Goal: Feedback & Contribution: Submit feedback/report problem

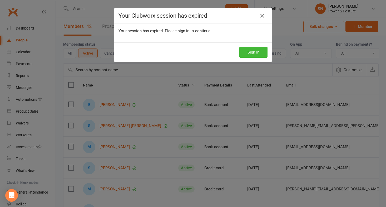
select select "100"
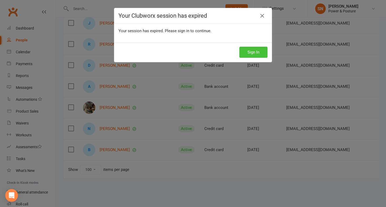
click at [255, 50] on button "Sign In" at bounding box center [253, 52] width 28 height 11
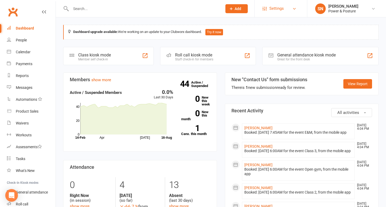
click at [278, 7] on span "Settings" at bounding box center [276, 9] width 14 height 12
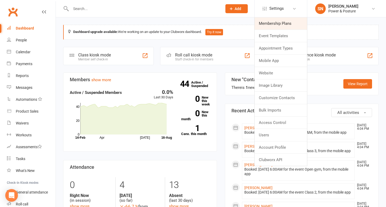
click at [283, 23] on link "Membership Plans" at bounding box center [281, 23] width 52 height 12
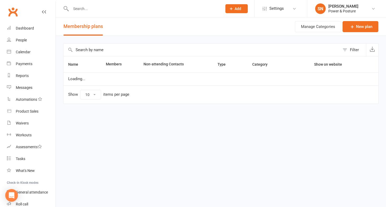
select select "100"
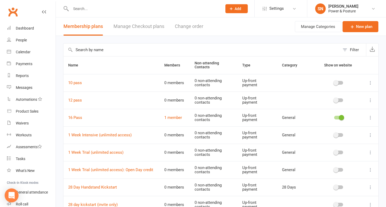
click at [12, 191] on div "Open Intercom Messenger" at bounding box center [12, 195] width 14 height 14
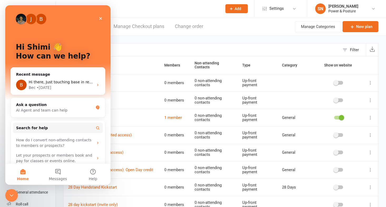
click at [100, 18] on icon "Close" at bounding box center [100, 18] width 3 height 3
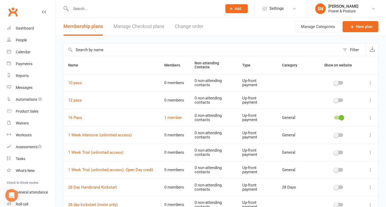
click at [127, 26] on link "Manage Checkout plans" at bounding box center [139, 26] width 51 height 18
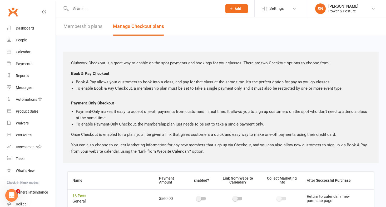
click at [14, 194] on icon "Open Intercom Messenger" at bounding box center [11, 195] width 9 height 9
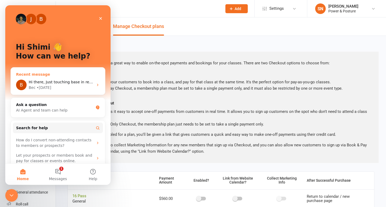
click at [48, 83] on span "Hi there, Just touching base in relation to your inquiry. Please be advise that…" at bounding box center [274, 82] width 490 height 4
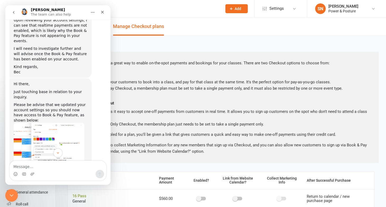
scroll to position [996, 0]
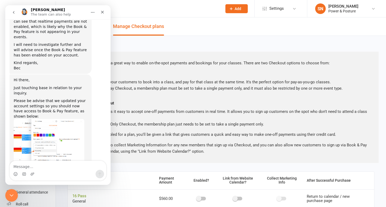
click at [142, 81] on li "Book & Pay allows your customers to book into a class, and pay for that class a…" at bounding box center [223, 82] width 295 height 6
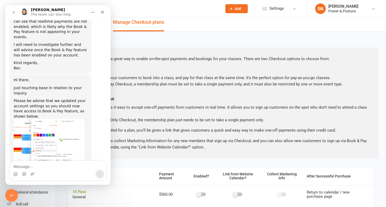
scroll to position [5, 0]
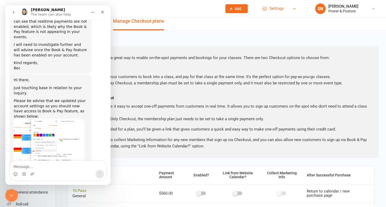
click at [272, 7] on span "Settings" at bounding box center [276, 9] width 14 height 12
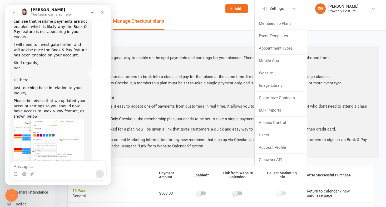
click at [53, 119] on img "Bec says…" at bounding box center [49, 142] width 71 height 46
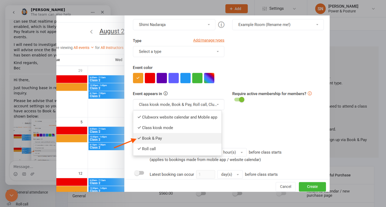
scroll to position [0, 0]
click at [351, 44] on div "Intercom messenger" at bounding box center [193, 103] width 386 height 207
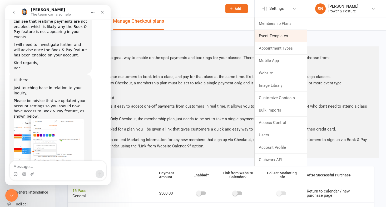
click at [272, 36] on link "Event Templates" at bounding box center [281, 36] width 52 height 12
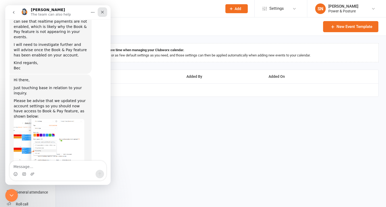
click at [103, 11] on icon "Close" at bounding box center [102, 12] width 4 height 4
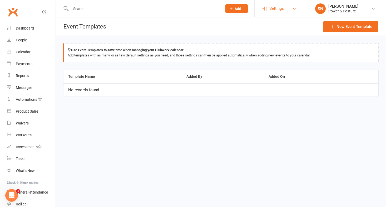
click at [280, 5] on span "Settings" at bounding box center [276, 9] width 14 height 12
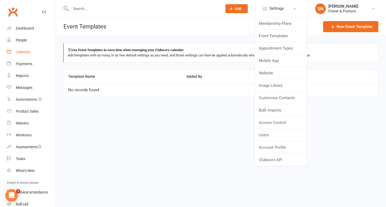
click at [26, 51] on div "Calendar" at bounding box center [23, 52] width 15 height 4
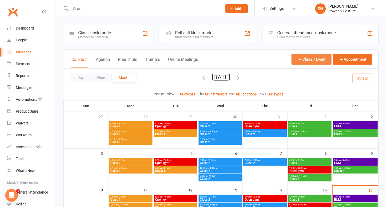
click at [306, 60] on button "Class / Event" at bounding box center [312, 59] width 40 height 11
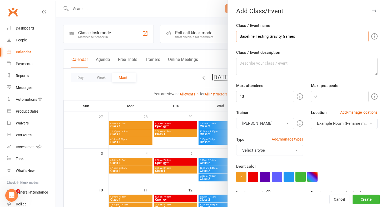
type input "Baseline Testing Gravity Games"
click at [280, 148] on button "Select a type" at bounding box center [269, 150] width 67 height 11
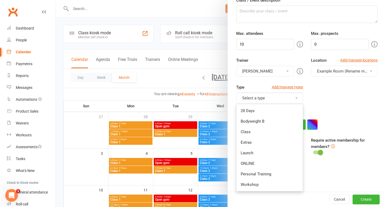
scroll to position [54, 0]
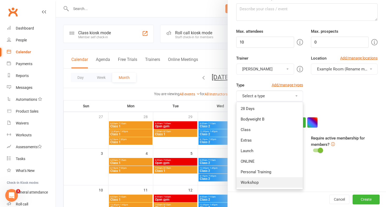
click at [269, 183] on link "Workshop" at bounding box center [270, 182] width 66 height 11
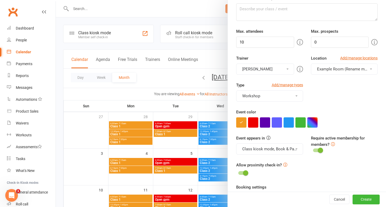
click at [262, 146] on button "Class kiosk mode, Book & Pay, Roll call, Clubworx website calendar and Mobile a…" at bounding box center [269, 148] width 67 height 11
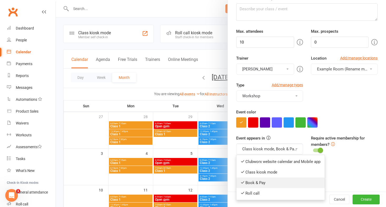
click at [265, 183] on link "Book & Pay" at bounding box center [281, 182] width 88 height 11
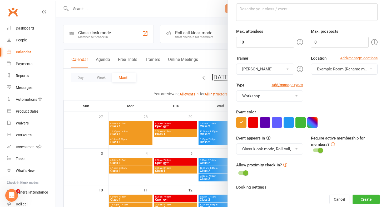
click at [316, 150] on div at bounding box center [317, 150] width 9 height 4
click at [313, 149] on input "checkbox" at bounding box center [313, 149] width 0 height 0
click at [333, 145] on icon at bounding box center [333, 144] width 4 height 4
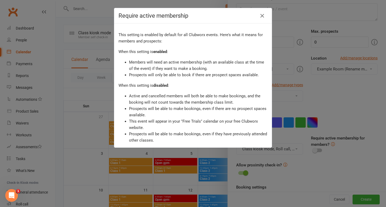
click at [321, 99] on div "Require active membership This setting is enabled by default for all Clubworx e…" at bounding box center [193, 103] width 386 height 207
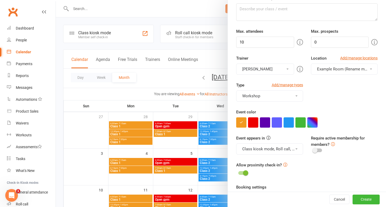
click at [318, 150] on div at bounding box center [317, 150] width 9 height 4
click at [313, 149] on input "checkbox" at bounding box center [313, 149] width 0 height 0
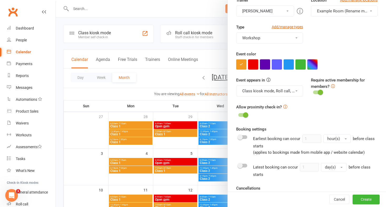
scroll to position [126, 0]
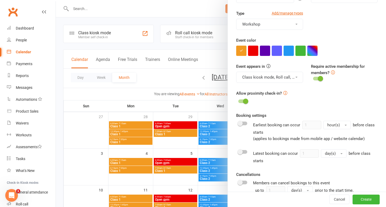
click at [244, 151] on div at bounding box center [242, 152] width 9 height 4
click at [238, 151] on input "checkbox" at bounding box center [238, 151] width 0 height 0
click at [335, 152] on span "day(s)" at bounding box center [330, 153] width 11 height 5
click at [312, 154] on input "1" at bounding box center [309, 153] width 19 height 8
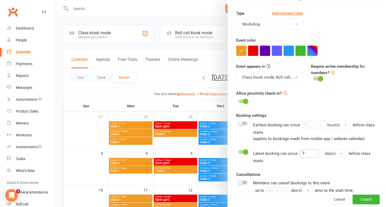
type input "7"
click at [281, 167] on div "Booking settings Earliest booking can occur 1 hour(s) before class starts (appl…" at bounding box center [306, 153] width 141 height 82
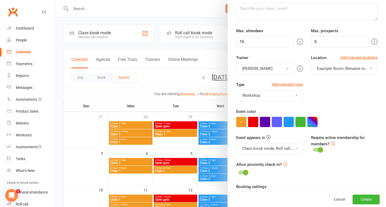
scroll to position [52, 0]
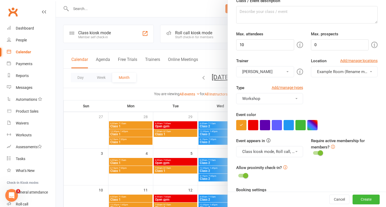
click at [326, 71] on span "Example Room (Rename me!)" at bounding box center [343, 71] width 52 height 5
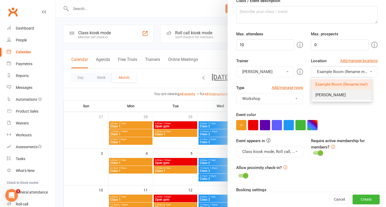
click at [336, 97] on link "Preston" at bounding box center [341, 95] width 61 height 11
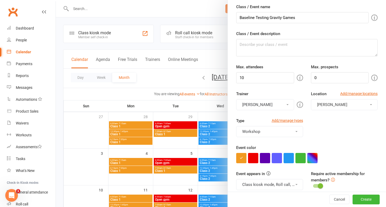
scroll to position [0, 0]
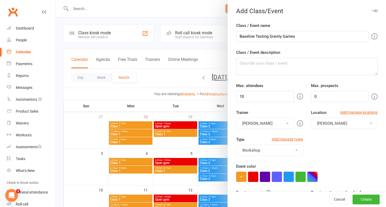
click at [13, 194] on icon "Open Intercom Messenger" at bounding box center [11, 195] width 9 height 9
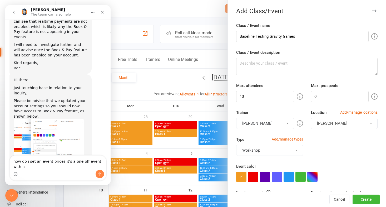
scroll to position [1001, 0]
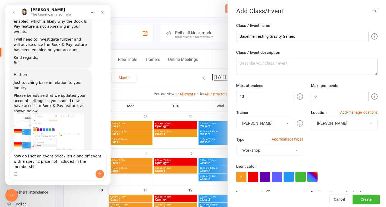
type textarea "how do i set an event price? it's a one off event with a specific price not inc…"
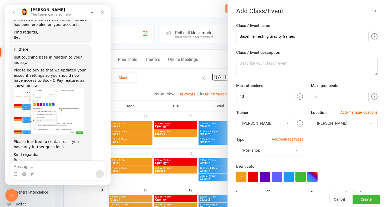
scroll to position [1036, 0]
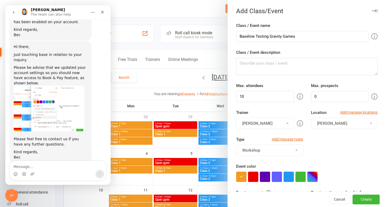
click at [11, 195] on icon "Close Intercom Messenger" at bounding box center [12, 195] width 4 height 2
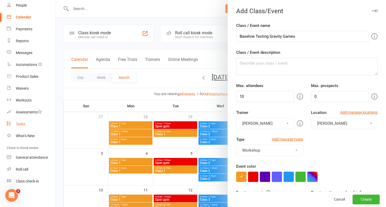
scroll to position [0, 0]
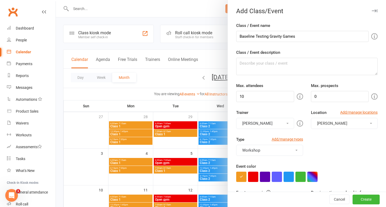
click at [9, 196] on icon "Open Intercom Messenger" at bounding box center [11, 195] width 9 height 9
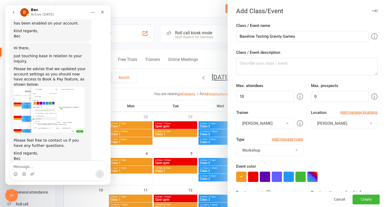
scroll to position [1036, 0]
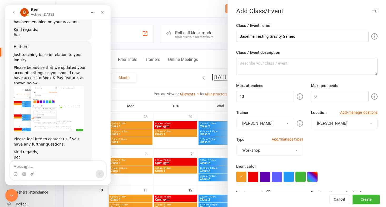
drag, startPoint x: 59, startPoint y: 150, endPoint x: 26, endPoint y: 137, distance: 35.9
click at [26, 180] on div "how do i set an event price? it's a one off event with a specific price not inc…" at bounding box center [65, 191] width 82 height 22
copy div "how do i set an event price? it's a one off event with a specific price not inc…"
click at [13, 9] on button "go back" at bounding box center [14, 12] width 10 height 10
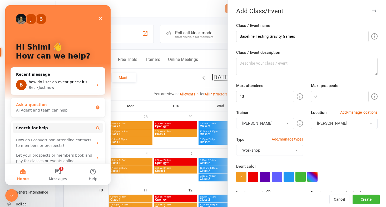
click at [70, 107] on div "Ask a question" at bounding box center [54, 105] width 77 height 6
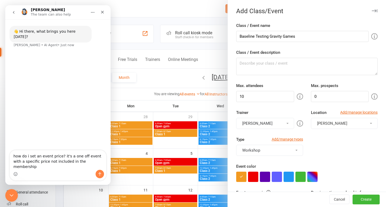
click at [59, 161] on textarea "how do i set an event price? it's a one off event with a specific price not inc…" at bounding box center [58, 159] width 96 height 19
drag, startPoint x: 46, startPoint y: 165, endPoint x: 8, endPoint y: 150, distance: 41.0
click at [8, 150] on div "how do i set an event price with book & pay? it's a one off event with a specif…" at bounding box center [57, 165] width 105 height 31
type textarea "how do i set an event price with book & pay? it's a one off event with a specif…"
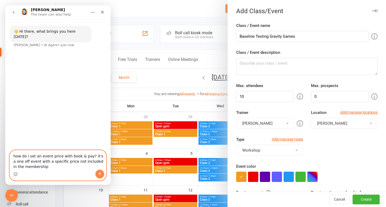
click at [100, 172] on icon "Send a message…" at bounding box center [100, 174] width 4 height 4
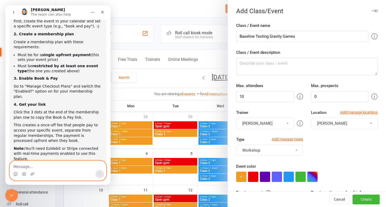
scroll to position [84, 0]
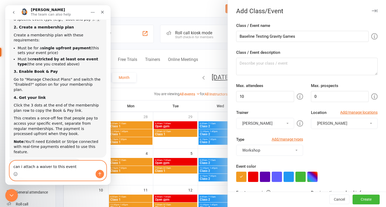
type textarea "can i attach a waiver to this event?"
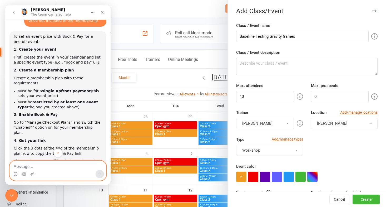
scroll to position [40, 0]
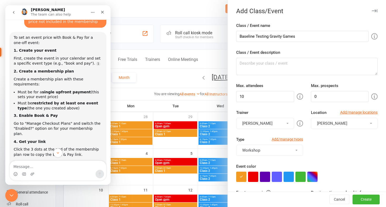
click at [260, 151] on button "Workshop" at bounding box center [269, 150] width 67 height 11
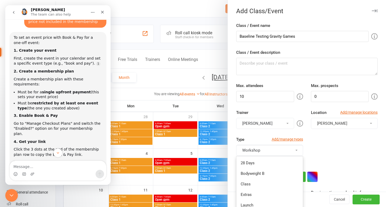
click at [326, 151] on div "Type Add/manage types Workshop 28 Days Bodyweight B Class Extras Launch ONLINE …" at bounding box center [306, 149] width 149 height 27
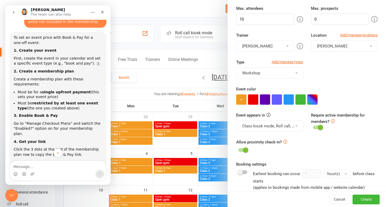
scroll to position [86, 0]
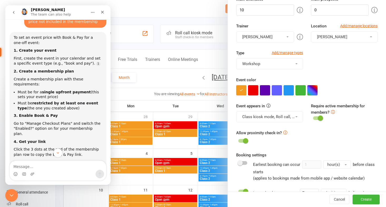
click at [264, 114] on button "Class kiosk mode, Roll call, Clubworx website calendar and Mobile app" at bounding box center [269, 116] width 67 height 11
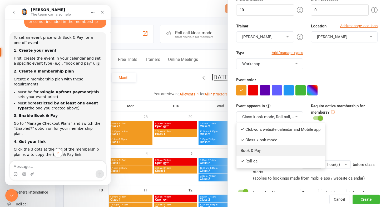
click at [263, 148] on link "Book & Pay" at bounding box center [281, 150] width 88 height 11
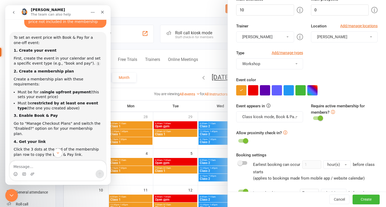
click at [259, 114] on button "Class kiosk mode, Book & Pay, Roll call, Clubworx website calendar and Mobile a…" at bounding box center [269, 116] width 67 height 11
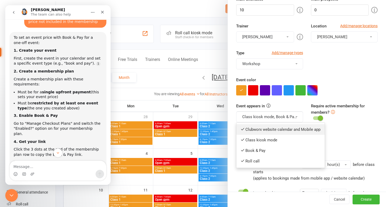
click at [256, 128] on link "Clubworx website calendar and Mobile app" at bounding box center [281, 129] width 88 height 11
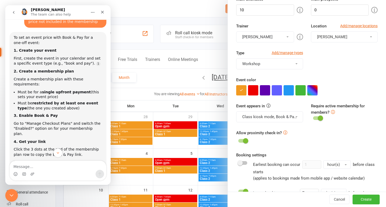
click at [257, 120] on button "Class kiosk mode, Book & Pay, Roll call" at bounding box center [269, 116] width 67 height 11
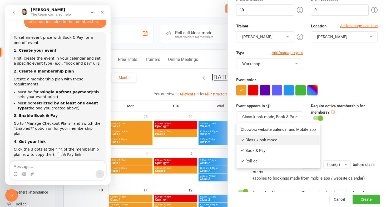
click at [257, 136] on link "Class kiosk mode" at bounding box center [278, 140] width 83 height 11
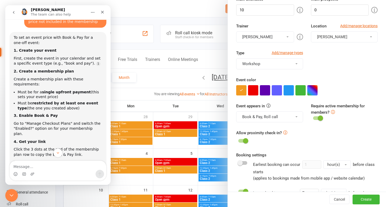
click at [254, 115] on button "Book & Pay, Roll call" at bounding box center [269, 116] width 67 height 11
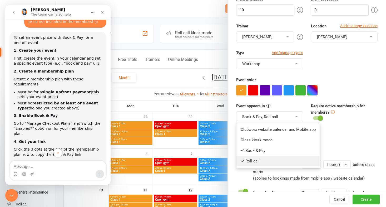
click at [250, 163] on link "Roll call" at bounding box center [278, 161] width 83 height 11
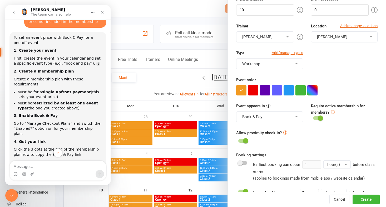
click at [256, 117] on button "Book & Pay" at bounding box center [269, 116] width 67 height 11
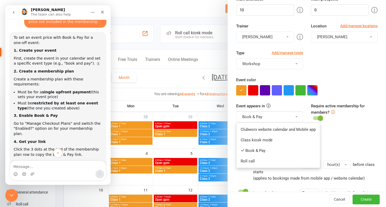
click at [342, 130] on div "Allow proximity check-in?" at bounding box center [306, 137] width 141 height 15
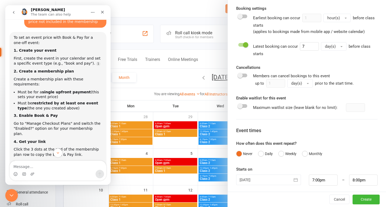
scroll to position [233, 0]
click at [286, 181] on div at bounding box center [268, 180] width 65 height 11
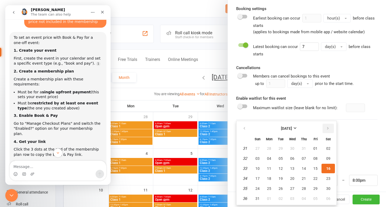
click at [327, 127] on icon "button" at bounding box center [328, 128] width 4 height 4
click at [327, 157] on span "13" at bounding box center [328, 158] width 4 height 4
type input "13 Sep 2025"
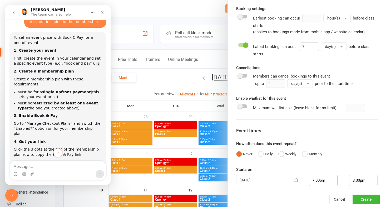
click at [321, 181] on input "7:00pm" at bounding box center [323, 180] width 28 height 11
drag, startPoint x: 330, startPoint y: 180, endPoint x: 299, endPoint y: 178, distance: 30.9
click at [299, 178] on div "13 Sep 2025 September 2025 Sun Mon Tue Wed Thu Fri Sat 36 31 01 02 03 04 05 06 …" at bounding box center [306, 180] width 149 height 11
type input "8"
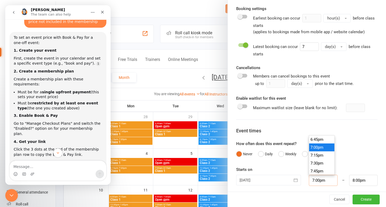
type input "9:00am"
type input "8:00am"
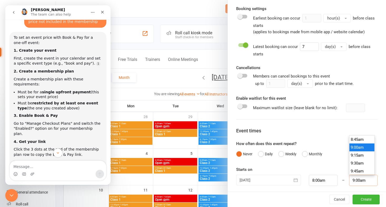
drag, startPoint x: 371, startPoint y: 180, endPoint x: 338, endPoint y: 180, distance: 33.2
click at [338, 180] on div "13 Sep 2025 September 2025 Sun Mon Tue Wed Thu Fri Sat 36 31 01 02 03 04 05 06 …" at bounding box center [306, 180] width 149 height 11
type input "1:00pm"
click at [329, 130] on div "Event times" at bounding box center [306, 131] width 141 height 8
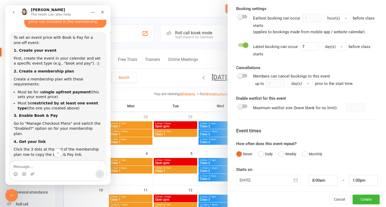
scroll to position [235, 0]
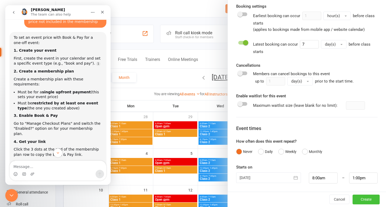
click at [362, 196] on button "Create" at bounding box center [366, 199] width 27 height 9
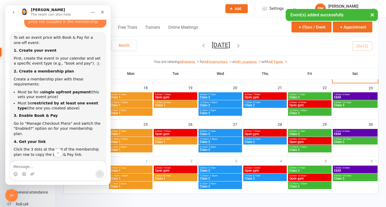
scroll to position [141, 0]
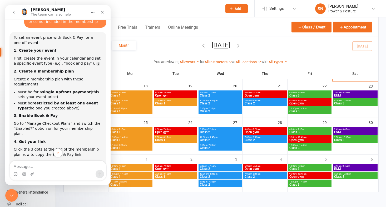
click at [241, 42] on button "button" at bounding box center [238, 45] width 6 height 9
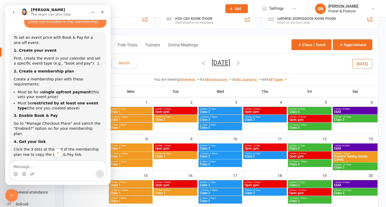
scroll to position [19, 0]
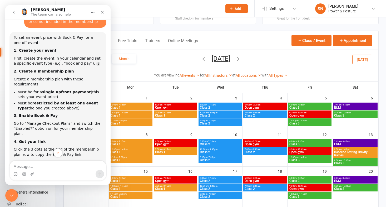
click at [351, 141] on span "7:45am - 8:45am" at bounding box center [355, 141] width 43 height 2
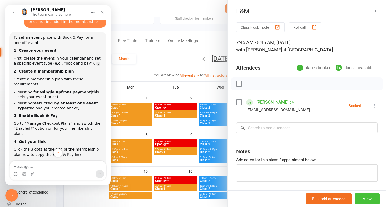
click at [359, 200] on button "View" at bounding box center [367, 198] width 25 height 11
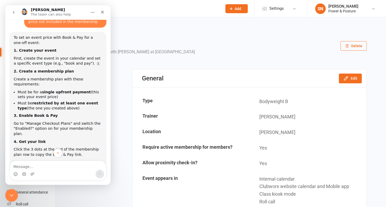
click at [358, 43] on button "Delete" at bounding box center [354, 45] width 26 height 9
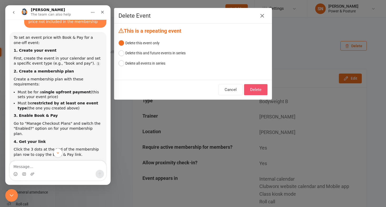
click at [259, 87] on button "Delete" at bounding box center [255, 89] width 23 height 11
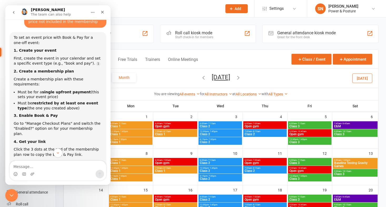
click at [342, 172] on span "Class 3" at bounding box center [355, 173] width 43 height 3
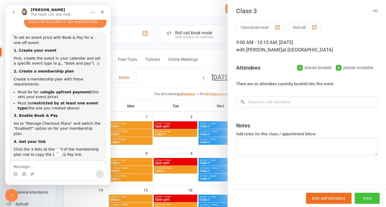
click at [374, 201] on button "View" at bounding box center [367, 198] width 25 height 11
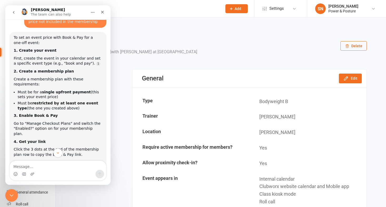
click at [358, 46] on button "Delete" at bounding box center [354, 45] width 26 height 9
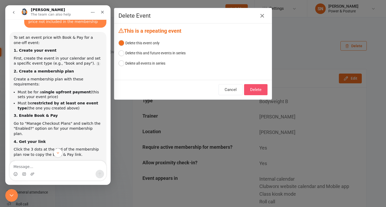
click at [260, 86] on button "Delete" at bounding box center [255, 89] width 23 height 11
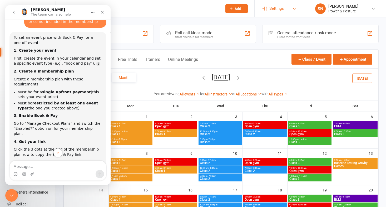
click at [281, 13] on span "Settings" at bounding box center [276, 9] width 14 height 12
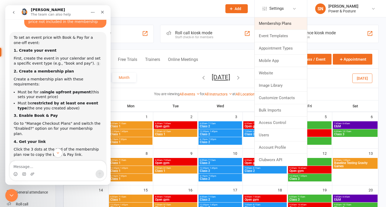
click at [273, 24] on link "Membership Plans" at bounding box center [281, 23] width 52 height 12
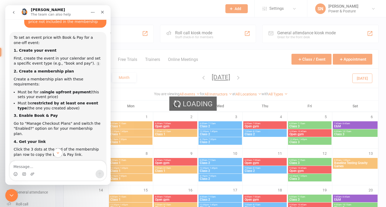
select select "100"
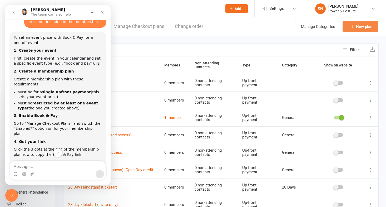
click at [354, 29] on icon at bounding box center [352, 26] width 5 height 5
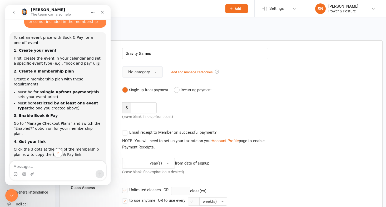
type input "Gravity Games"
click at [150, 73] on button "No category" at bounding box center [142, 71] width 41 height 11
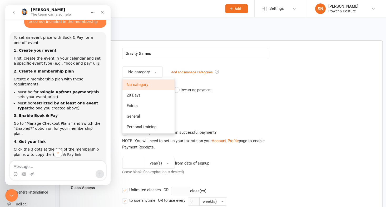
click at [206, 105] on div "Up-front cost $ (leave blank if no up-front cost)" at bounding box center [221, 110] width 308 height 17
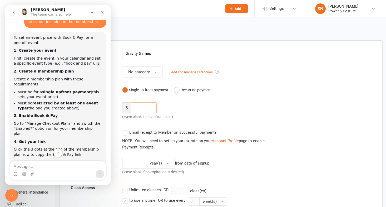
click at [140, 108] on input "number" at bounding box center [144, 107] width 26 height 11
type input "280"
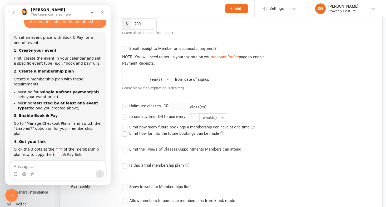
scroll to position [85, 0]
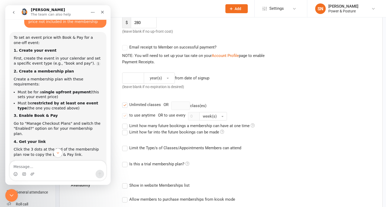
click at [125, 148] on label "Limit the Type/s of Classes/Appointments Members can attend" at bounding box center [181, 148] width 119 height 6
click at [125, 145] on input "Limit the Type/s of Classes/Appointments Members can attend" at bounding box center [123, 145] width 3 height 0
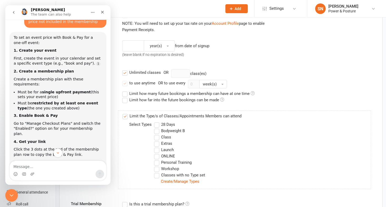
scroll to position [122, 0]
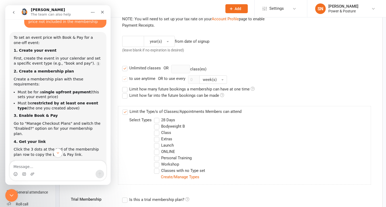
click at [158, 167] on label "Workshop" at bounding box center [166, 164] width 25 height 6
click at [158, 161] on input "Workshop" at bounding box center [155, 161] width 3 height 0
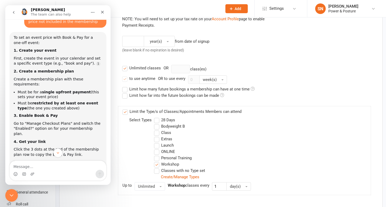
click at [126, 67] on label "Unlimited classes" at bounding box center [141, 68] width 39 height 6
click at [126, 65] on input "Unlimited classes" at bounding box center [123, 65] width 3 height 0
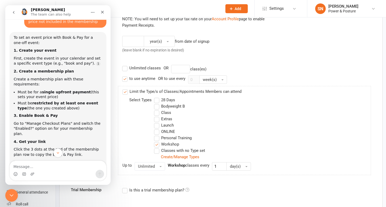
click at [126, 80] on label "to use anytime" at bounding box center [138, 78] width 33 height 6
click at [126, 75] on input "to use anytime" at bounding box center [123, 75] width 3 height 0
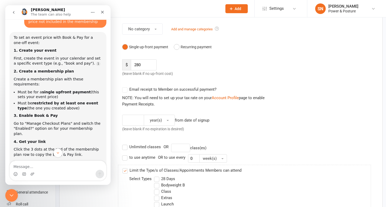
scroll to position [39, 0]
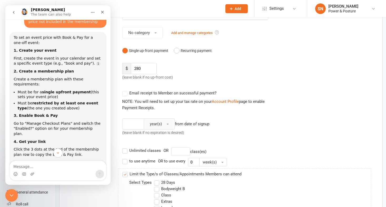
click at [156, 124] on span "year(s)" at bounding box center [156, 123] width 12 height 5
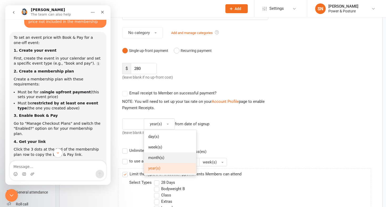
click at [174, 155] on link "month(s)" at bounding box center [170, 157] width 52 height 11
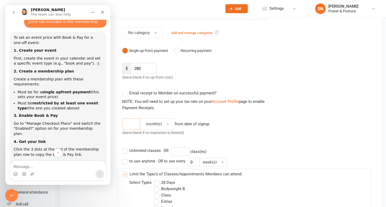
click at [136, 122] on input "number" at bounding box center [131, 123] width 18 height 11
type input "4"
type input "3"
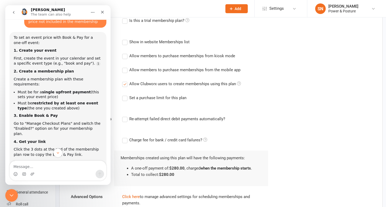
scroll to position [287, 0]
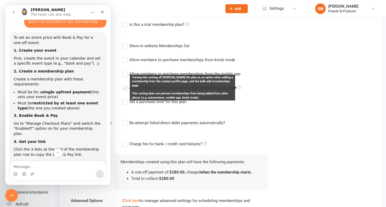
click at [239, 88] on icon at bounding box center [239, 87] width 4 height 4
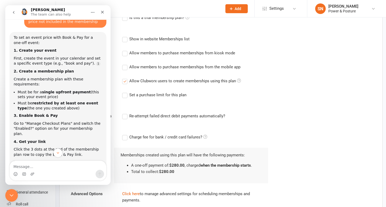
scroll to position [294, 0]
click at [124, 116] on label "Re-attempt failed direct debit payments automatically?" at bounding box center [173, 115] width 103 height 6
click at [124, 112] on input "Re-attempt failed direct debit payments automatically?" at bounding box center [123, 112] width 3 height 0
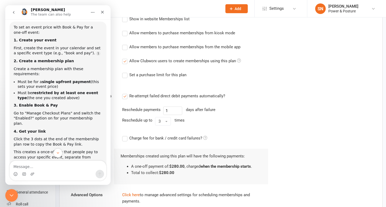
scroll to position [51, 0]
click at [11, 193] on icon "Close Intercom Messenger" at bounding box center [11, 195] width 6 height 6
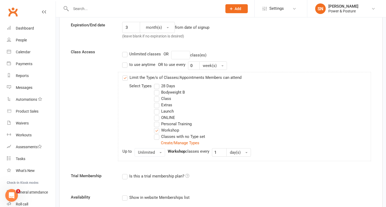
scroll to position [134, 0]
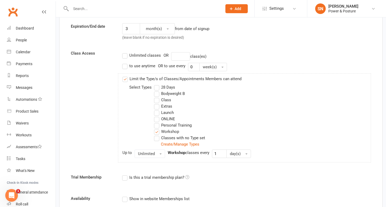
click at [125, 65] on label "to use anytime" at bounding box center [138, 66] width 33 height 6
click at [125, 63] on input "to use anytime" at bounding box center [123, 63] width 3 height 0
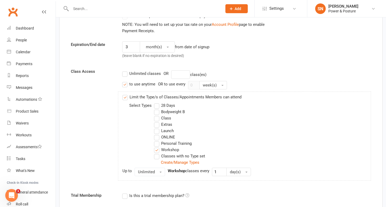
click at [126, 76] on label "Unlimited classes" at bounding box center [141, 73] width 39 height 6
click at [126, 70] on input "Unlimited classes" at bounding box center [123, 70] width 3 height 0
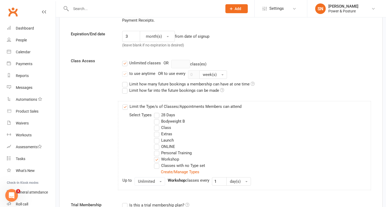
scroll to position [127, 0]
click at [125, 73] on label "to use anytime" at bounding box center [138, 73] width 33 height 6
click at [125, 70] on input "to use anytime" at bounding box center [123, 70] width 3 height 0
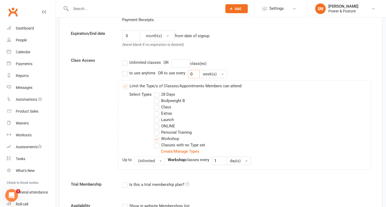
click at [195, 73] on input "0" at bounding box center [194, 74] width 12 height 8
type input "1"
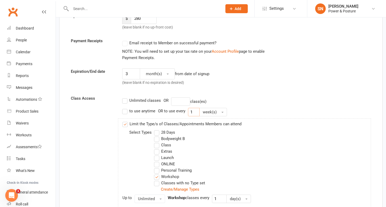
scroll to position [90, 0]
click at [176, 101] on input "number" at bounding box center [180, 101] width 19 height 8
type input "1"
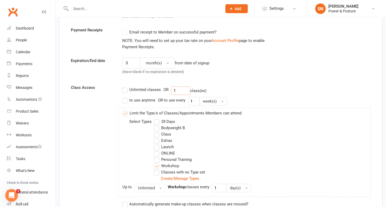
scroll to position [101, 0]
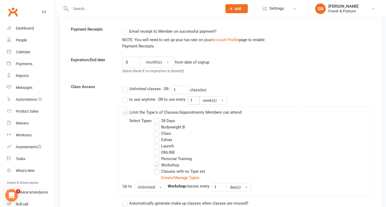
click at [195, 102] on input "1" at bounding box center [194, 100] width 12 height 8
type input "0"
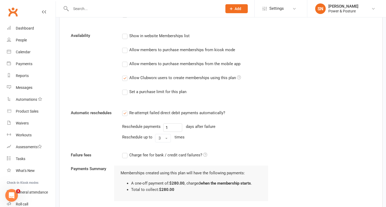
scroll to position [360, 0]
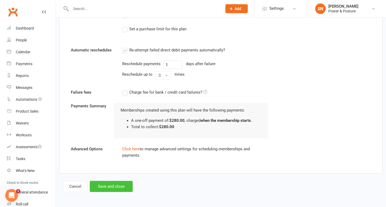
click at [112, 188] on button "Save and close" at bounding box center [111, 186] width 43 height 11
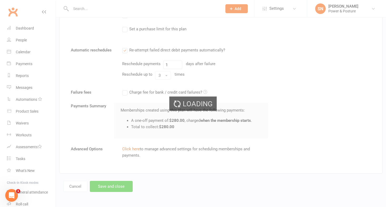
select select "100"
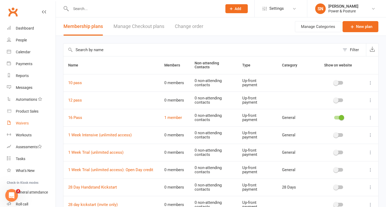
click at [26, 123] on div "Waivers" at bounding box center [22, 123] width 13 height 4
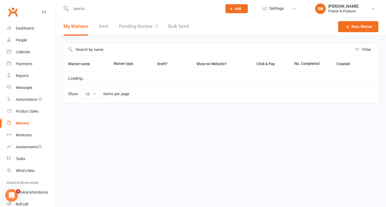
select select "100"
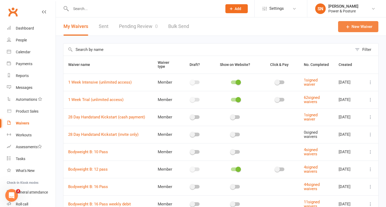
click at [359, 29] on link "New Waiver" at bounding box center [358, 26] width 40 height 11
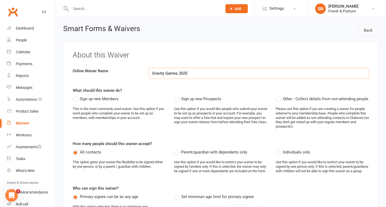
type input "Gravity Games 2025"
click at [371, 28] on link "Back" at bounding box center [368, 30] width 21 height 11
select select "100"
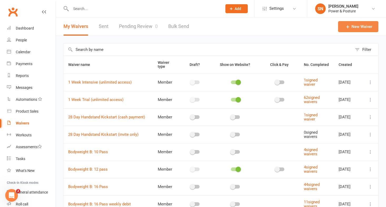
click at [346, 27] on icon at bounding box center [347, 26] width 5 height 5
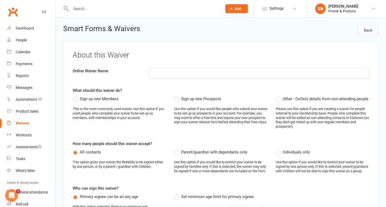
click at [372, 30] on link "Back" at bounding box center [368, 30] width 21 height 11
select select "100"
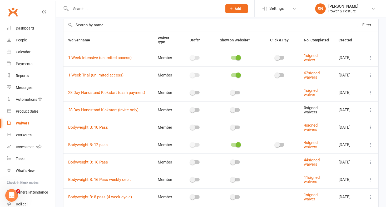
scroll to position [24, 0]
click at [371, 145] on icon at bounding box center [370, 144] width 5 height 5
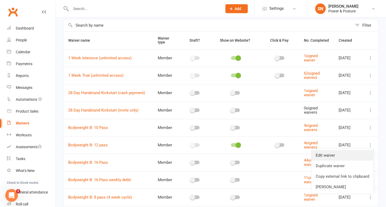
click at [355, 155] on link "Edit waiver" at bounding box center [343, 155] width 62 height 11
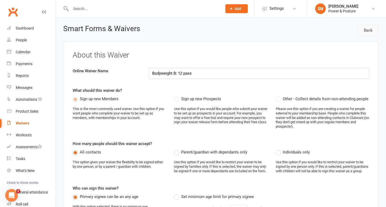
click at [369, 31] on link "Back" at bounding box center [368, 30] width 21 height 11
select select "100"
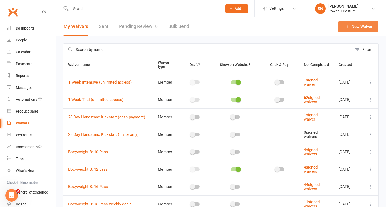
click at [358, 27] on link "New Waiver" at bounding box center [358, 26] width 40 height 11
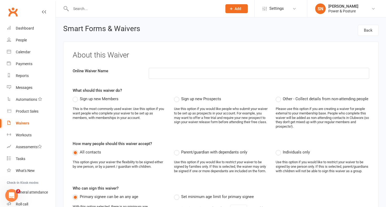
click at [75, 98] on label "Sign up new Members" at bounding box center [96, 99] width 46 height 6
click at [75, 96] on input "Sign up new Members" at bounding box center [74, 96] width 3 height 0
click at [178, 76] on input at bounding box center [259, 73] width 220 height 11
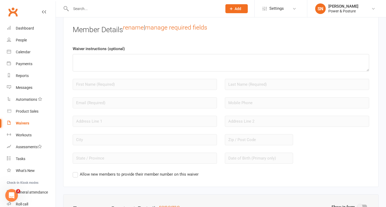
scroll to position [422, 0]
type input "Gravity Games 2025"
click at [122, 72] on textarea at bounding box center [221, 63] width 297 height 17
paste textarea "Gravity Games 2025 – Athlete Enrollment Gravity Games is the ultimate bodyweigh…"
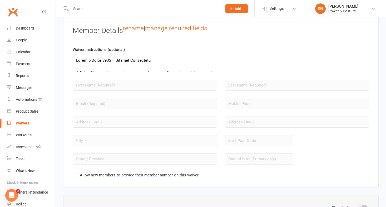
scroll to position [73, 0]
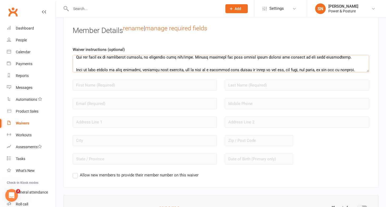
click at [119, 68] on textarea at bounding box center [221, 63] width 297 height 17
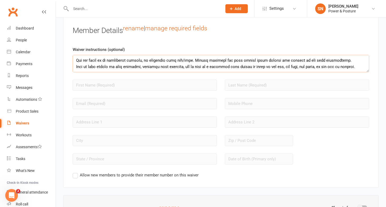
scroll to position [66, 0]
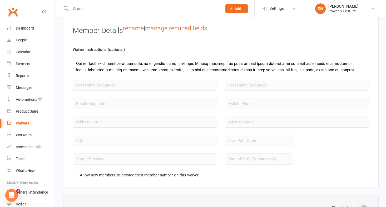
click at [76, 66] on textarea at bounding box center [221, 63] width 297 height 17
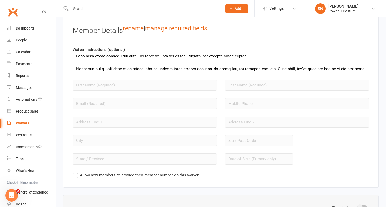
scroll to position [0, 0]
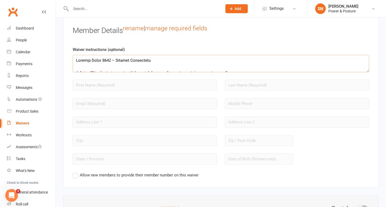
click at [99, 63] on textarea at bounding box center [221, 63] width 297 height 17
click at [102, 70] on textarea at bounding box center [221, 63] width 297 height 17
click at [140, 63] on textarea at bounding box center [221, 63] width 297 height 17
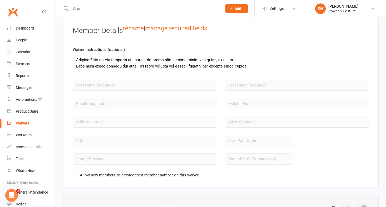
scroll to position [15, 0]
click at [134, 69] on textarea at bounding box center [221, 63] width 297 height 17
type textarea "Gravity Games 2025 – Athlete Enrolment Gravity Games is the ultimate bodyweight…"
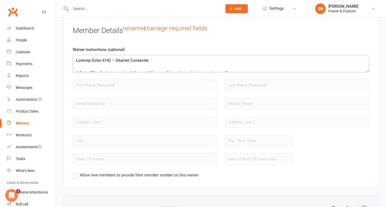
scroll to position [70, 0]
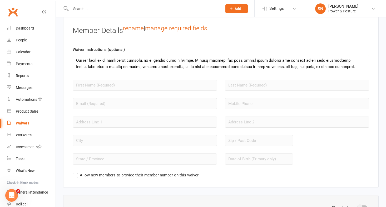
drag, startPoint x: 76, startPoint y: 63, endPoint x: 184, endPoint y: 173, distance: 153.9
click at [184, 173] on div "Waiver instructions (optional) Allow new members to provide their member number…" at bounding box center [221, 112] width 297 height 132
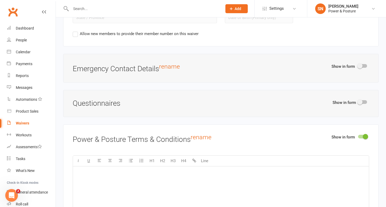
scroll to position [562, 0]
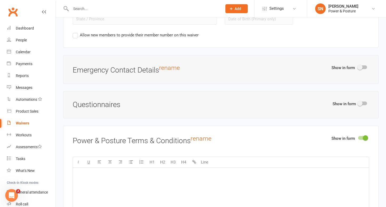
click at [365, 69] on div at bounding box center [362, 67] width 9 height 4
click at [358, 66] on input "checkbox" at bounding box center [358, 66] width 0 height 0
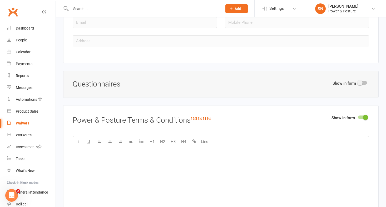
scroll to position [650, 0]
click at [363, 84] on div at bounding box center [362, 82] width 9 height 4
click at [358, 81] on input "checkbox" at bounding box center [358, 81] width 0 height 0
select select "do_not_copy_answers"
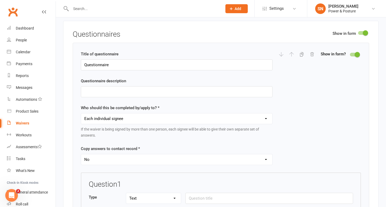
scroll to position [700, 0]
click at [122, 67] on input "Questionnaire" at bounding box center [177, 63] width 192 height 11
click at [130, 91] on input "text" at bounding box center [177, 90] width 192 height 11
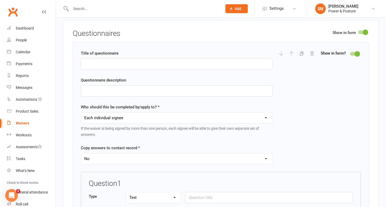
click at [145, 107] on div "Title of questionnaire Questionnaire description Who should this be completed b…" at bounding box center [177, 110] width 192 height 121
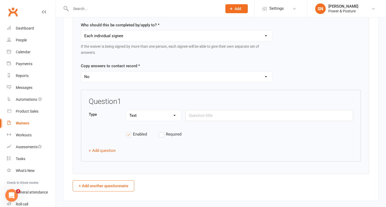
scroll to position [788, 0]
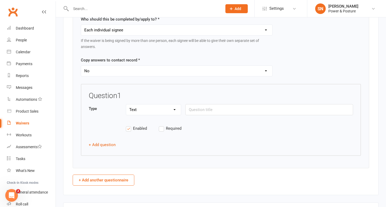
click at [139, 63] on label "Copy answers to contact record *" at bounding box center [110, 60] width 59 height 6
click at [113, 99] on h3 "Question 1" at bounding box center [105, 96] width 33 height 8
click at [208, 110] on input "text" at bounding box center [269, 109] width 168 height 11
paste input "Event Selection"
type input "Event Selection"
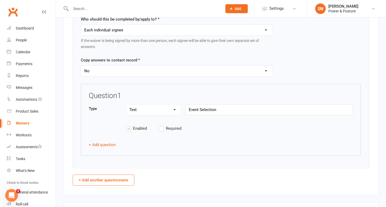
click at [144, 115] on select "Text Select Checkbox" at bounding box center [153, 109] width 55 height 11
click at [161, 130] on label "Required" at bounding box center [175, 128] width 33 height 6
click at [161, 125] on input "Required" at bounding box center [175, 125] width 33 height 0
click at [161, 131] on label "Required" at bounding box center [175, 128] width 33 height 6
click at [161, 125] on input "Required" at bounding box center [175, 125] width 33 height 0
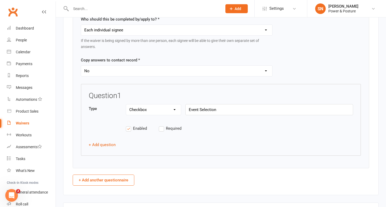
click at [161, 131] on label "Required" at bounding box center [175, 128] width 33 height 6
click at [161, 125] on input "Required" at bounding box center [175, 125] width 33 height 0
click at [101, 148] on button "+ Add question" at bounding box center [102, 144] width 27 height 6
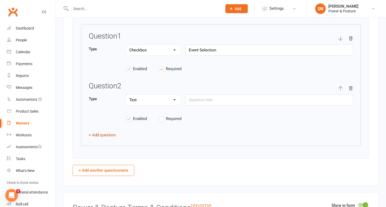
scroll to position [844, 0]
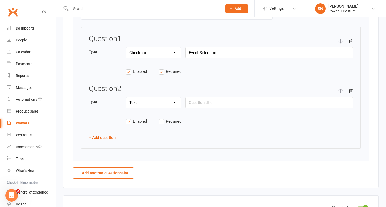
click at [130, 56] on select "Text Select Checkbox" at bounding box center [153, 52] width 55 height 11
select select "select"
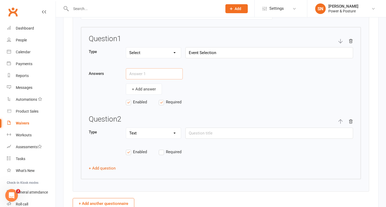
click at [157, 79] on input "text" at bounding box center [154, 73] width 57 height 11
paste input "Push Events (Dips / Ring Dips / Muscle-Ups)"
type input "Push Events (Dips / Ring Dips / Muscle-Ups)"
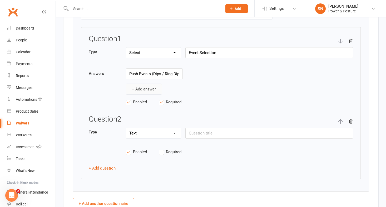
click at [140, 94] on button "+ Add answer" at bounding box center [144, 88] width 36 height 11
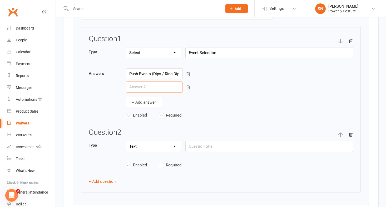
click at [153, 92] on input "text" at bounding box center [154, 86] width 57 height 11
paste input "Pull Events (Chin-Ups / Ring Chin-Ups / Levers)"
type input "Pull Events (Chin-Ups / Ring Chin-Ups / Levers)"
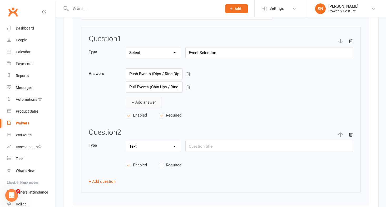
click at [140, 108] on button "+ Add answer" at bounding box center [144, 102] width 36 height 11
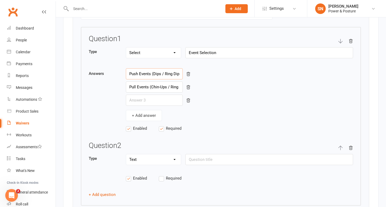
click at [146, 79] on input "Push Events (Dips / Ring Dips / Muscle-Ups)" at bounding box center [154, 73] width 57 height 11
type input "Ring dips"
click at [148, 92] on input "Pull Events (Chin-Ups / Ring Chin-Ups / Levers)" at bounding box center [154, 86] width 57 height 11
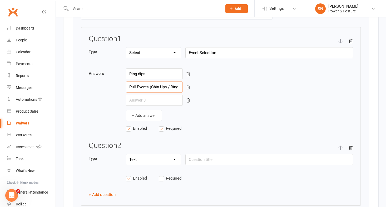
click at [148, 92] on input "Pull Events (Chin-Ups / Ring Chin-Ups / Levers)" at bounding box center [154, 86] width 57 height 11
type input "Bar Dips"
click at [143, 102] on input "text" at bounding box center [154, 100] width 57 height 11
click at [151, 79] on input "Ring dips" at bounding box center [154, 73] width 57 height 11
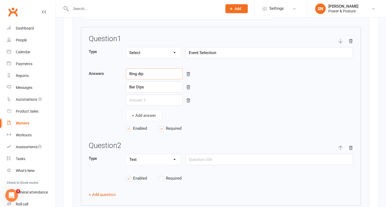
type input "Ring dip"
click at [150, 91] on input "Bar Dips" at bounding box center [154, 86] width 57 height 11
type input "Bar Dip"
click at [140, 104] on input "text" at bounding box center [154, 100] width 57 height 11
type input "Chin up"
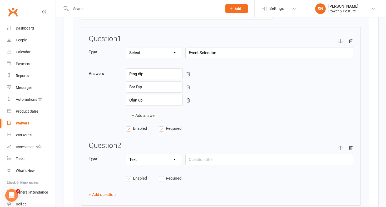
click at [143, 116] on button "+ Add answer" at bounding box center [144, 115] width 36 height 11
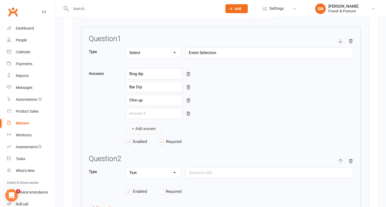
click at [126, 123] on button "+ Add answer" at bounding box center [144, 128] width 36 height 11
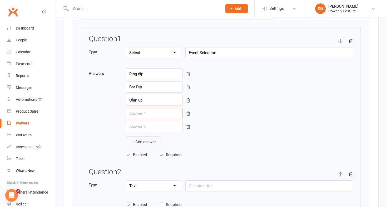
click at [143, 116] on input "text" at bounding box center [154, 113] width 57 height 11
type input "Pull up"
click at [143, 129] on input "text" at bounding box center [154, 126] width 57 height 11
type input "Muscle up"
click at [146, 146] on button "+ Add answer" at bounding box center [144, 141] width 36 height 11
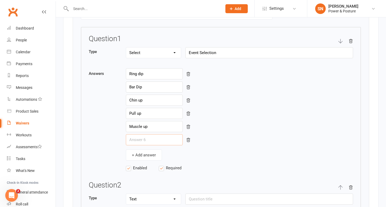
click at [139, 145] on input "text" at bounding box center [154, 139] width 57 height 11
type input "Front Lever"
click at [137, 158] on button "+ Add answer" at bounding box center [144, 154] width 36 height 11
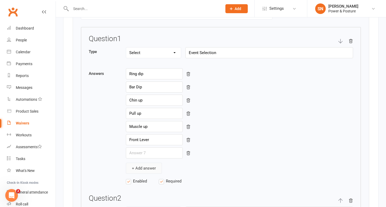
click at [126, 163] on button "+ Add answer" at bounding box center [144, 168] width 36 height 11
click at [126, 176] on button "+ Add answer" at bounding box center [144, 181] width 36 height 11
click at [137, 158] on input "text" at bounding box center [154, 152] width 57 height 11
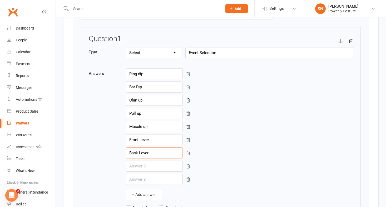
type input "Back Lever"
click at [141, 170] on input "text" at bounding box center [154, 165] width 57 height 11
type input "Pistol Squat"
click at [140, 185] on input "text" at bounding box center [154, 179] width 57 height 11
type input "Split Squat"
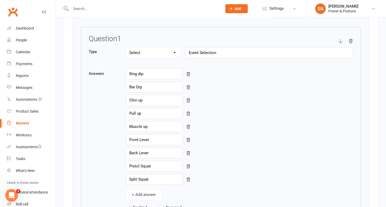
click at [254, 153] on div "Back Lever" at bounding box center [239, 152] width 227 height 11
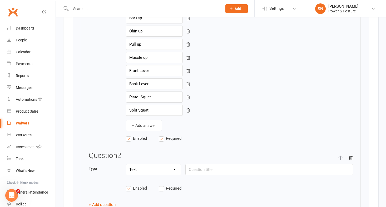
scroll to position [916, 0]
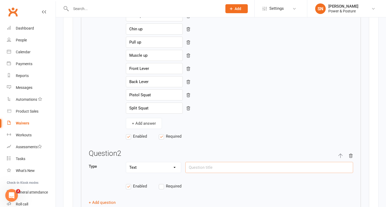
click at [205, 171] on input "text" at bounding box center [269, 167] width 168 height 11
paste input "Division"
type input "Division"
click at [151, 172] on select "Text Select Checkbox" at bounding box center [153, 167] width 55 height 11
select select "select"
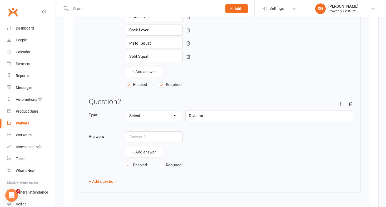
scroll to position [971, 0]
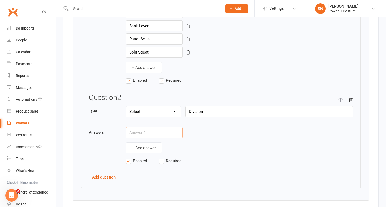
click at [158, 135] on input "text" at bounding box center [154, 132] width 57 height 11
paste input "Face-to-Face Athlete (Melbourne)"
type input "Face-to-Face Athlete (Melbourne)"
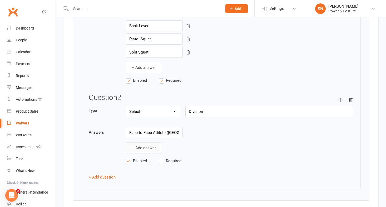
click at [146, 151] on button "+ Add answer" at bounding box center [144, 147] width 36 height 11
click at [140, 151] on input "text" at bounding box center [154, 145] width 57 height 11
paste input "Remote Athlete (via video submission)"
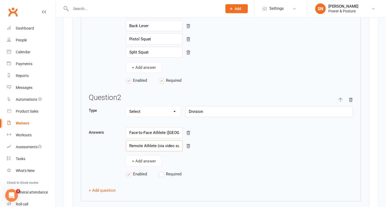
scroll to position [0, 26]
type input "Remote Athlete (via video submission)"
click at [161, 176] on label "Required" at bounding box center [175, 174] width 33 height 6
click at [161, 171] on input "Required" at bounding box center [175, 171] width 33 height 0
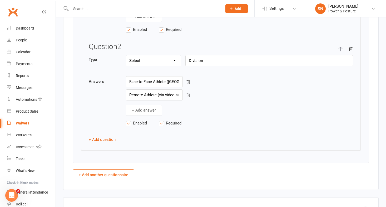
scroll to position [1033, 0]
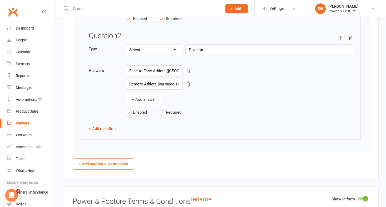
click at [96, 132] on button "+ Add question" at bounding box center [102, 128] width 27 height 6
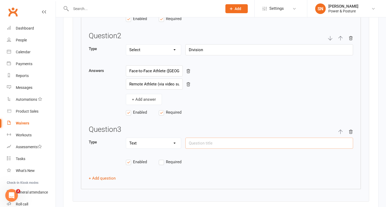
click at [219, 144] on input "text" at bounding box center [269, 142] width 168 height 11
paste input "Baseline Testing"
click at [163, 148] on select "Text Select Checkbox" at bounding box center [153, 143] width 55 height 11
click at [149, 146] on select "Text Select Checkbox" at bounding box center [153, 143] width 55 height 11
click at [222, 147] on input "Baseline Testing" at bounding box center [269, 142] width 168 height 11
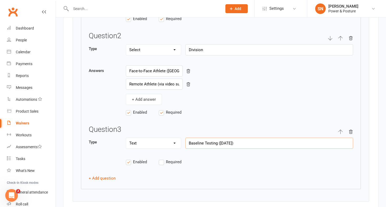
type input "Baseline Testing (September 13th)"
click at [161, 165] on label "Required" at bounding box center [175, 162] width 33 height 6
click at [161, 159] on input "Required" at bounding box center [175, 159] width 33 height 0
click at [141, 148] on select "Text Select Checkbox" at bounding box center [153, 143] width 55 height 11
select select "select"
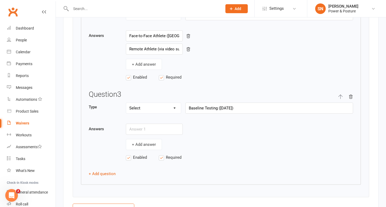
scroll to position [1076, 0]
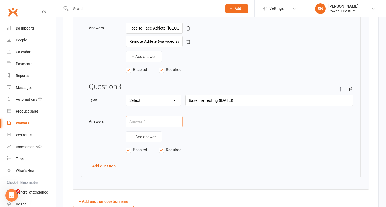
click at [148, 125] on input "text" at bounding box center [154, 121] width 57 height 11
paste input "I understand I must complete a baseline test to be eligible."
type input "I understand I must complete a baseline test to be eligible."
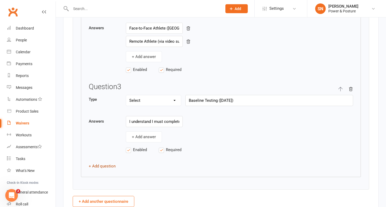
click at [98, 169] on button "+ Add question" at bounding box center [102, 166] width 27 height 6
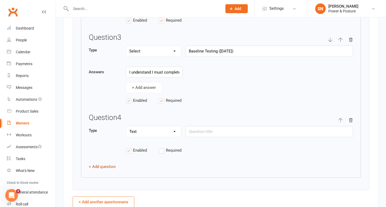
scroll to position [1128, 0]
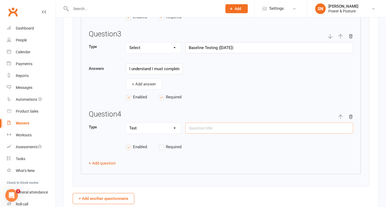
click at [209, 132] on input "text" at bounding box center [269, 127] width 168 height 11
paste input "Training Option"
type input "Training Option"
click at [163, 150] on label "Required" at bounding box center [175, 147] width 33 height 6
click at [163, 144] on input "Required" at bounding box center [175, 144] width 33 height 0
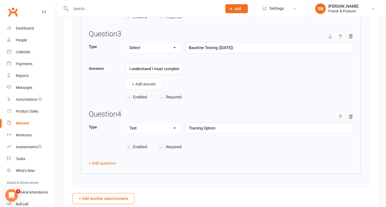
click at [153, 133] on select "Text Select Checkbox" at bounding box center [153, 128] width 55 height 11
select select "select"
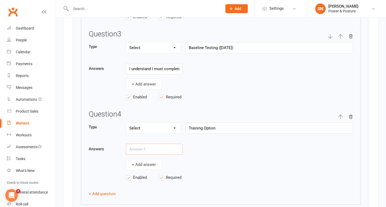
click at [153, 152] on input "text" at bounding box center [154, 149] width 57 height 11
paste input "I want to follow the official BrigadeX 10-Week Prep Program (recommended)"
type input "I want to follow the official BrigadeX 10-Week Prep Program (recommended)"
click at [136, 168] on button "+ Add answer" at bounding box center [144, 164] width 36 height 11
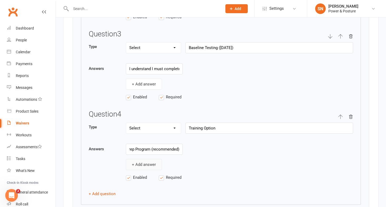
scroll to position [0, 0]
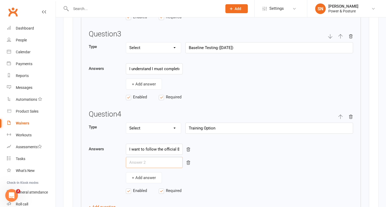
click at [131, 161] on input "text" at bounding box center [154, 162] width 57 height 11
paste input "I will prepare independently"
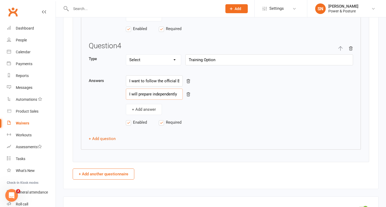
scroll to position [1197, 0]
type input "I will prepare independently"
click at [110, 141] on button "+ Add question" at bounding box center [102, 138] width 27 height 6
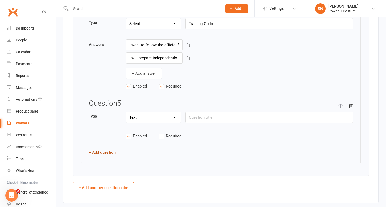
scroll to position [1233, 0]
click at [156, 121] on select "Text Select Checkbox" at bounding box center [153, 117] width 55 height 11
click at [196, 121] on input "text" at bounding box center [269, 116] width 168 height 11
paste input "Gravity Games is filmed and photographed. By entering, you agree to your image/…"
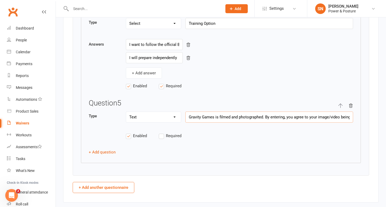
scroll to position [0, 88]
type input "Gravity Games is filmed and photographed. By entering, you agree to your image/…"
click at [143, 117] on select "Text Select Checkbox" at bounding box center [153, 117] width 55 height 11
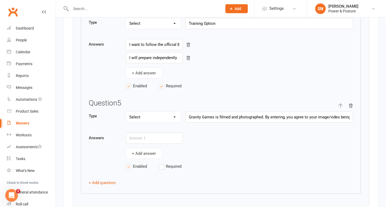
click at [152, 122] on select "Text Select Checkbox" at bounding box center [153, 117] width 55 height 11
select select "checkbox"
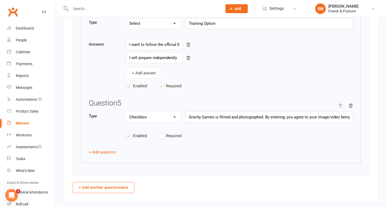
click at [161, 138] on label "Required" at bounding box center [175, 135] width 33 height 6
click at [161, 132] on input "Required" at bounding box center [175, 132] width 33 height 0
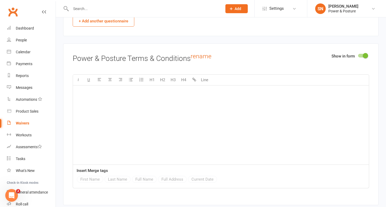
scroll to position [1407, 0]
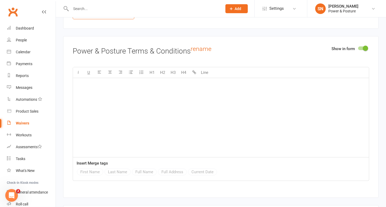
click at [126, 116] on div "﻿" at bounding box center [221, 117] width 296 height 79
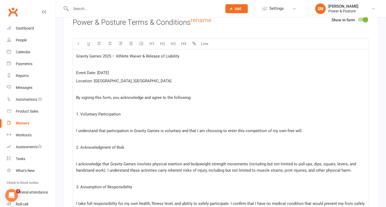
scroll to position [1436, 0]
click at [116, 58] on span "Gravity Games 2025 – Athlete Waiver & Release of Liability" at bounding box center [127, 55] width 103 height 5
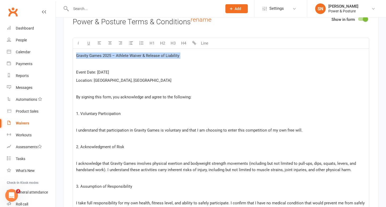
click at [116, 58] on span "Gravity Games 2025 – Athlete Waiver & Release of Liability" at bounding box center [127, 55] width 103 height 5
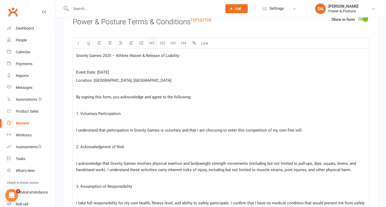
click at [152, 45] on button "H1" at bounding box center [152, 43] width 11 height 11
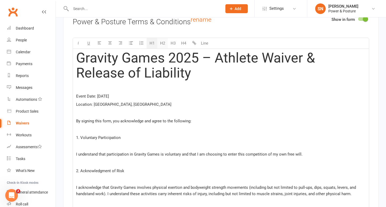
click at [161, 47] on button "H2" at bounding box center [162, 43] width 11 height 11
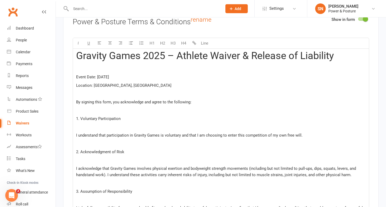
click at [109, 79] on span "Event Date: Saturday, December 6th, 2025" at bounding box center [92, 77] width 33 height 5
drag, startPoint x: 154, startPoint y: 80, endPoint x: 114, endPoint y: 80, distance: 39.8
click at [114, 80] on p "Event Date: Saturday, December 6th, 2025" at bounding box center [221, 77] width 290 height 6
click at [116, 113] on p "﻿" at bounding box center [221, 110] width 290 height 6
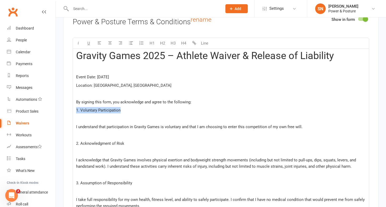
drag, startPoint x: 124, startPoint y: 111, endPoint x: 73, endPoint y: 114, distance: 50.6
click at [73, 114] on div "Gravity Games 2025 – Athlete Waiver & Release of Liability ﻿ Event Date: Saturd…" at bounding box center [221, 190] width 296 height 282
click at [90, 46] on span "U" at bounding box center [88, 43] width 3 height 5
click at [153, 47] on button "H1" at bounding box center [152, 43] width 11 height 11
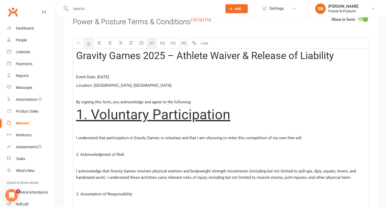
click at [184, 48] on button "H4" at bounding box center [183, 43] width 11 height 11
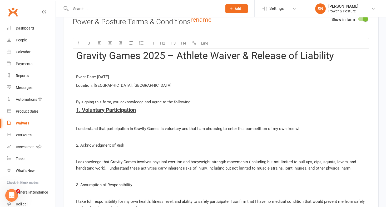
click at [86, 131] on span "I understand that participation in Gravity Games is voluntary and that I am cho…" at bounding box center [189, 128] width 227 height 5
click at [76, 131] on span "I understand that participation in Gravity Games is voluntary and that I am cho…" at bounding box center [189, 128] width 227 height 5
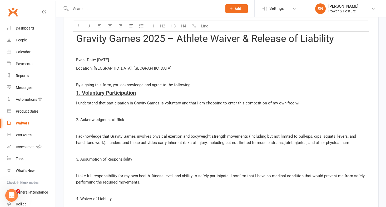
scroll to position [1464, 0]
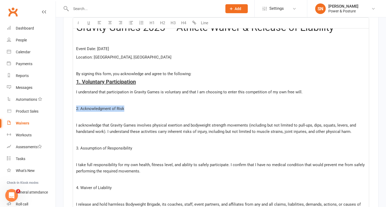
drag, startPoint x: 135, startPoint y: 115, endPoint x: 74, endPoint y: 112, distance: 60.9
click at [74, 112] on div "Gravity Games 2025 – Athlete Waiver & Release of Liability ﻿ Event Date: Saturd…" at bounding box center [221, 159] width 296 height 276
click at [184, 23] on button "H4" at bounding box center [183, 23] width 11 height 11
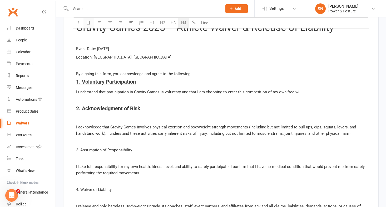
click at [89, 23] on span "U" at bounding box center [88, 23] width 3 height 5
click at [90, 135] on span "I acknowledge that Gravity Games involves physical exertion and bodyweight stre…" at bounding box center [216, 130] width 281 height 11
click at [76, 130] on div "Gravity Games 2025 – Athlete Waiver & Release of Liability ﻿ Event Date: Saturd…" at bounding box center [221, 159] width 296 height 277
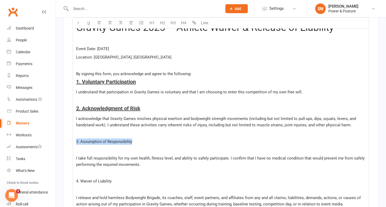
drag, startPoint x: 137, startPoint y: 147, endPoint x: 71, endPoint y: 147, distance: 65.9
click at [71, 147] on div "Show in form Power & Posture Terms & Conditions rename U H1 H2 H3 H4 Line Gravi…" at bounding box center [221, 155] width 316 height 352
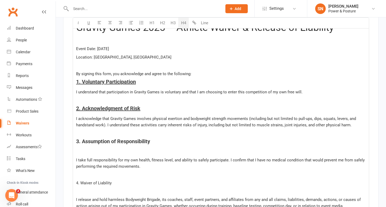
click at [182, 23] on button "H4" at bounding box center [183, 23] width 11 height 11
click at [89, 23] on span "U" at bounding box center [88, 23] width 3 height 5
click at [89, 160] on p "I take full responsibility for my own health, fitness level, and ability to saf…" at bounding box center [221, 163] width 290 height 13
click at [77, 164] on span "I take full responsibility for my own health, fitness level, and ability to saf…" at bounding box center [221, 163] width 290 height 11
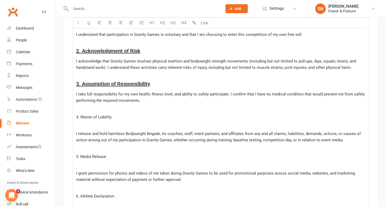
scroll to position [1531, 0]
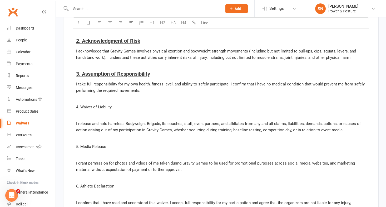
click at [160, 128] on span "I release and hold harmless Bodyweight Brigade, its coaches, staff, event partn…" at bounding box center [219, 126] width 286 height 11
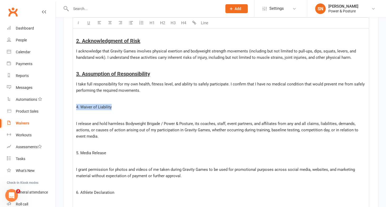
drag, startPoint x: 115, startPoint y: 110, endPoint x: 59, endPoint y: 112, distance: 55.9
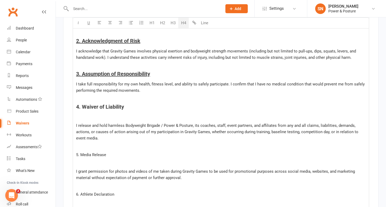
click at [182, 23] on button "H4" at bounding box center [183, 23] width 11 height 11
click at [90, 24] on button "U" at bounding box center [88, 23] width 11 height 11
click at [77, 131] on span "I release and hold harmless Bodyweight Brigade / Power & Posture, its coaches, …" at bounding box center [217, 131] width 283 height 17
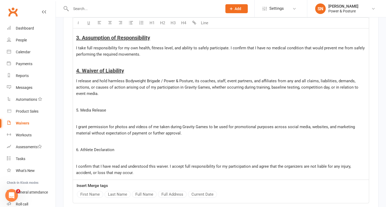
scroll to position [1571, 0]
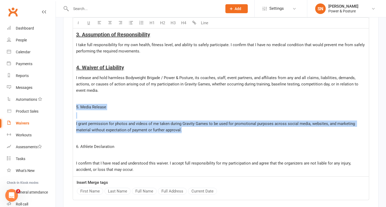
drag, startPoint x: 189, startPoint y: 135, endPoint x: 76, endPoint y: 106, distance: 116.7
click at [76, 106] on div "Gravity Games 2025 – Athlete Waiver & Release of Liability ﻿ Event Date: Saturd…" at bounding box center [221, 45] width 296 height 262
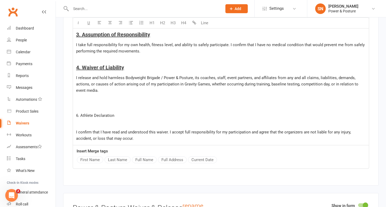
click at [78, 118] on span "6. Athlete Declaration" at bounding box center [95, 115] width 38 height 5
click at [77, 118] on span "5. Athlete Declaration" at bounding box center [95, 115] width 38 height 5
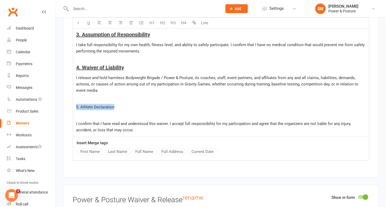
drag, startPoint x: 121, startPoint y: 111, endPoint x: 67, endPoint y: 111, distance: 53.7
click at [67, 111] on div "Show in form Power & Posture Terms & Conditions rename U H1 H2 H3 H4 Line Gravi…" at bounding box center [221, 24] width 316 height 305
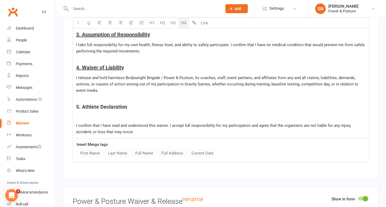
click at [185, 24] on button "H4" at bounding box center [183, 23] width 11 height 11
click at [91, 24] on button "U" at bounding box center [88, 23] width 11 height 11
click at [82, 129] on span "I confirm that I have read and understood this waiver. I accept full responsibi…" at bounding box center [214, 128] width 276 height 11
click at [76, 129] on span "I confirm that I have read and understood this waiver. I accept full responsibi…" at bounding box center [214, 128] width 276 height 11
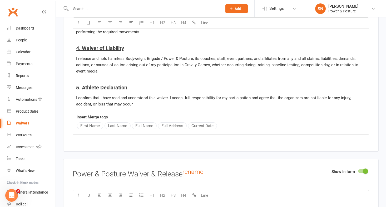
scroll to position [1589, 0]
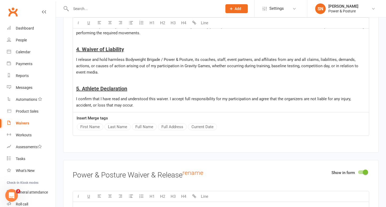
click at [106, 84] on p "﻿" at bounding box center [221, 80] width 290 height 6
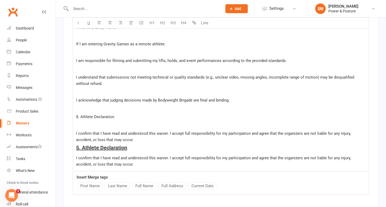
scroll to position [1683, 0]
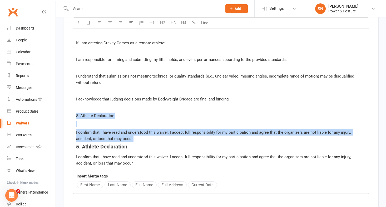
drag, startPoint x: 140, startPoint y: 144, endPoint x: 70, endPoint y: 118, distance: 75.1
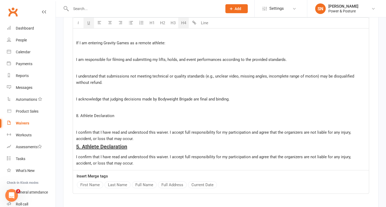
click at [111, 149] on span "5. Athlete Declaration" at bounding box center [101, 146] width 51 height 6
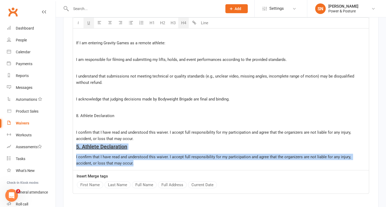
drag, startPoint x: 140, startPoint y: 166, endPoint x: 72, endPoint y: 149, distance: 70.6
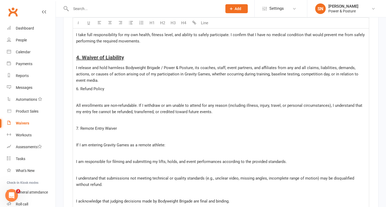
scroll to position [1580, 0]
drag, startPoint x: 110, startPoint y: 93, endPoint x: 72, endPoint y: 90, distance: 38.0
click at [72, 90] on div "Show in form Power & Posture Terms & Conditions rename U H1 H2 H3 H4 Line Gravi…" at bounding box center [221, 79] width 316 height 434
click at [185, 23] on button "H4" at bounding box center [183, 23] width 11 height 11
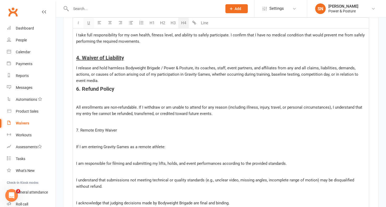
click at [89, 24] on span "U" at bounding box center [88, 23] width 3 height 5
click at [78, 110] on span "All enrollments are non-refundable. If I withdraw or am unable to attend for an…" at bounding box center [219, 110] width 287 height 11
click at [75, 93] on div "Gravity Games 2025 – Athlete Waiver & Release of Liability ﻿ Event Date: Saturd…" at bounding box center [221, 80] width 296 height 353
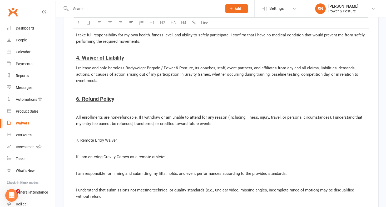
click at [77, 120] on span "All enrollments are non-refundable. If I withdraw or am unable to attend for an…" at bounding box center [219, 120] width 287 height 11
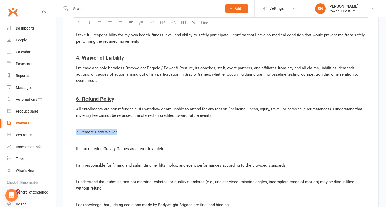
drag, startPoint x: 121, startPoint y: 135, endPoint x: 73, endPoint y: 133, distance: 47.7
click at [73, 133] on div "Gravity Games 2025 – Athlete Waiver & Release of Liability ﻿ Event Date: Saturd…" at bounding box center [221, 81] width 296 height 355
click at [184, 25] on button "H4" at bounding box center [183, 23] width 11 height 11
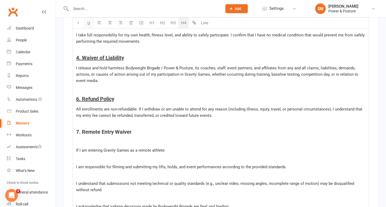
click at [89, 24] on span "U" at bounding box center [88, 23] width 3 height 5
click at [76, 153] on span "If I am entering Gravity Games as a remote athlete:" at bounding box center [120, 150] width 89 height 5
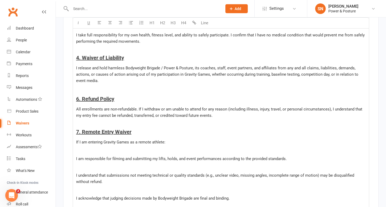
click at [76, 161] on span "I am responsible for filming and submitting my lifts, holds, and event performa…" at bounding box center [181, 158] width 211 height 5
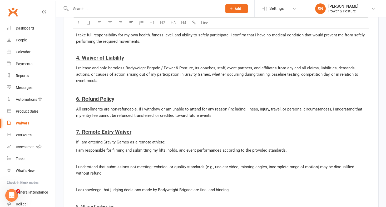
click at [76, 170] on div "Gravity Games 2025 – Athlete Waiver & Release of Liability ﻿ Event Date: Saturd…" at bounding box center [221, 74] width 296 height 340
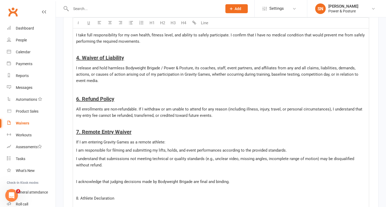
click at [76, 184] on span "I acknowledge that judging decisions made by Bodyweight Brigade are final and b…" at bounding box center [153, 181] width 154 height 5
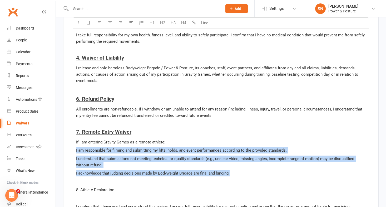
drag, startPoint x: 245, startPoint y: 176, endPoint x: 69, endPoint y: 153, distance: 178.0
click at [69, 153] on div "Show in form Power & Posture Terms & Conditions rename U H1 H2 H3 H4 Line Gravi…" at bounding box center [221, 65] width 316 height 406
click at [134, 23] on button "button" at bounding box center [131, 23] width 11 height 11
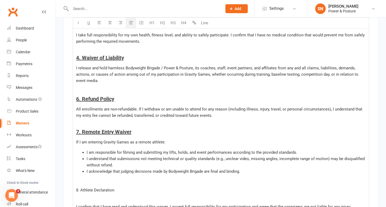
click at [121, 144] on span "If I am entering Gravity Games as a remote athlete:" at bounding box center [120, 142] width 89 height 5
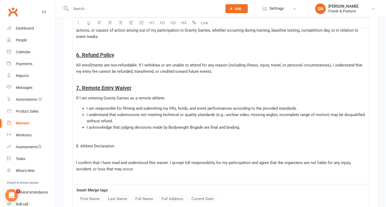
scroll to position [1625, 0]
drag, startPoint x: 119, startPoint y: 150, endPoint x: 62, endPoint y: 149, distance: 56.6
click at [184, 22] on button "H4" at bounding box center [183, 23] width 11 height 11
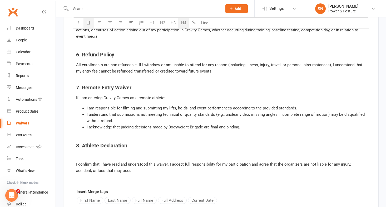
click at [87, 22] on button "U" at bounding box center [88, 23] width 11 height 11
click at [77, 167] on span "I confirm that I have read and understood this waiver. I accept full responsibi…" at bounding box center [214, 167] width 276 height 11
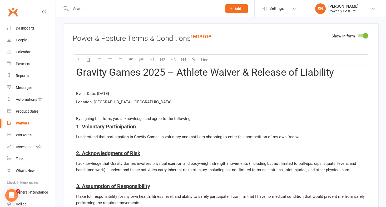
scroll to position [1423, 0]
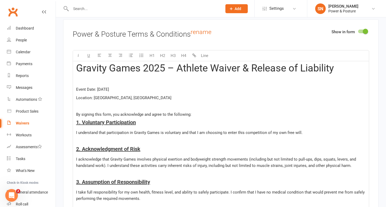
click at [161, 74] on span "Gravity Games 2025 – Athlete Waiver & Release of Liability" at bounding box center [205, 68] width 258 height 12
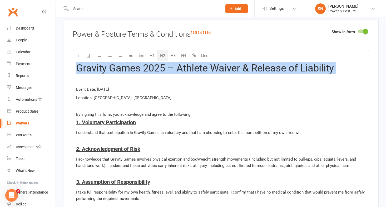
click at [161, 74] on span "Gravity Games 2025 – Athlete Waiver & Release of Liability" at bounding box center [205, 68] width 258 height 12
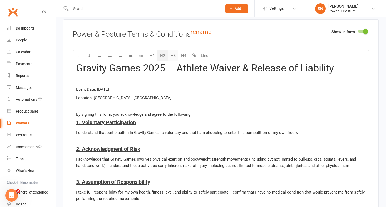
click at [173, 58] on button "H3" at bounding box center [173, 55] width 11 height 11
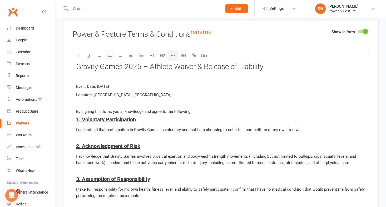
click at [110, 57] on icon "button" at bounding box center [110, 55] width 4 height 4
click at [94, 97] on span "Location: Melbourne, VIC" at bounding box center [123, 94] width 95 height 5
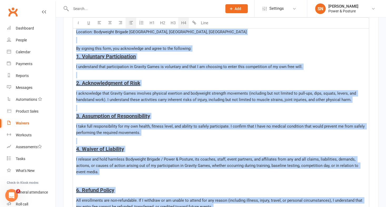
scroll to position [1451, 0]
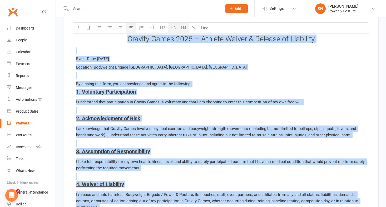
drag, startPoint x: 138, startPoint y: 171, endPoint x: 70, endPoint y: 23, distance: 162.4
click at [70, 23] on div "Show in form Power & Posture Terms & Conditions rename U H1 H2 H3 H4 Line Gravi…" at bounding box center [221, 190] width 316 height 397
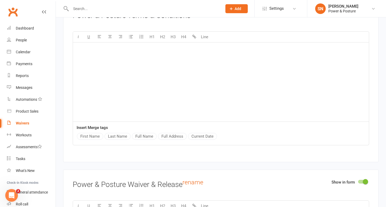
scroll to position [1434, 0]
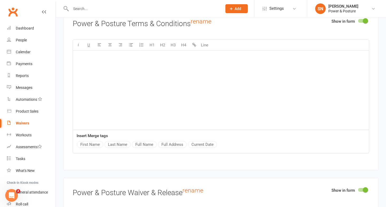
click at [361, 23] on div at bounding box center [362, 21] width 9 height 4
click at [358, 20] on input "checkbox" at bounding box center [358, 20] width 0 height 0
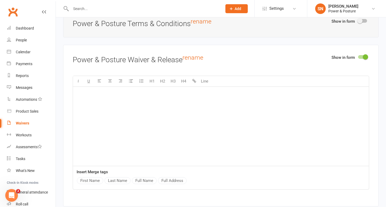
click at [199, 125] on div "﻿" at bounding box center [221, 126] width 296 height 79
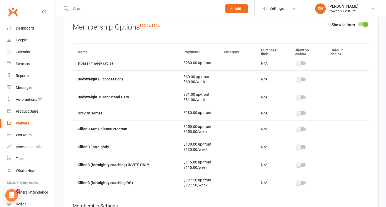
scroll to position [184, 0]
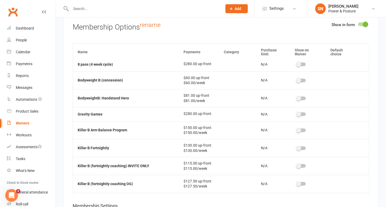
click at [303, 113] on div at bounding box center [301, 114] width 9 height 4
click at [297, 113] on input "checkbox" at bounding box center [297, 113] width 0 height 0
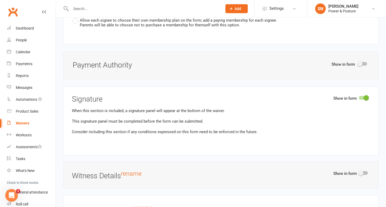
scroll to position [2106, 0]
click at [360, 66] on span at bounding box center [359, 63] width 5 height 5
click at [358, 62] on input "checkbox" at bounding box center [358, 62] width 0 height 0
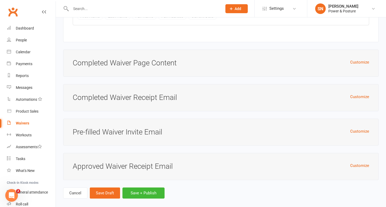
scroll to position [2576, 0]
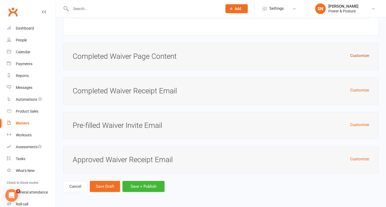
click at [361, 56] on button "Customize" at bounding box center [359, 55] width 19 height 6
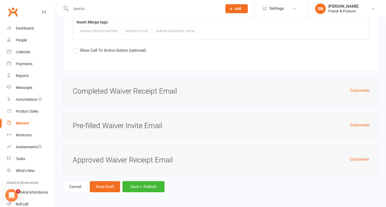
scroll to position [2772, 0]
click at [362, 158] on button "Customize" at bounding box center [359, 159] width 19 height 6
